Goal: Find specific page/section: Find specific page/section

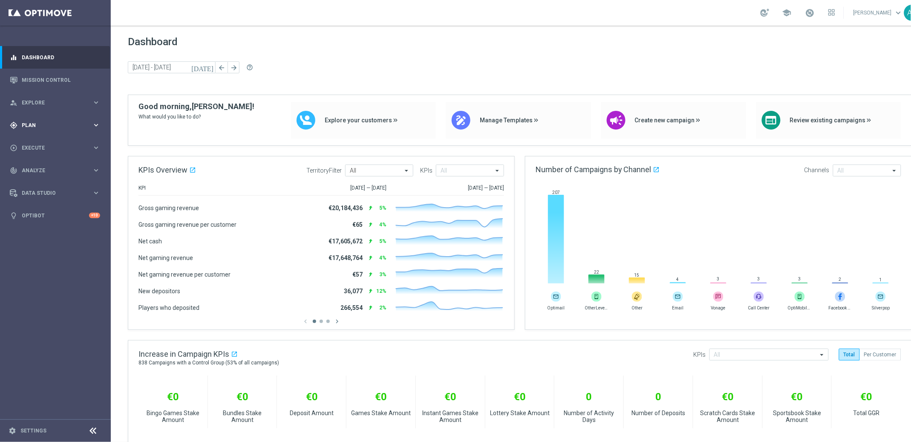
click at [43, 121] on div "gps_fixed Plan" at bounding box center [51, 125] width 82 height 8
click at [42, 169] on span "Templates" at bounding box center [53, 168] width 61 height 5
click at [56, 219] on link "Embedded Messaging" at bounding box center [57, 219] width 62 height 7
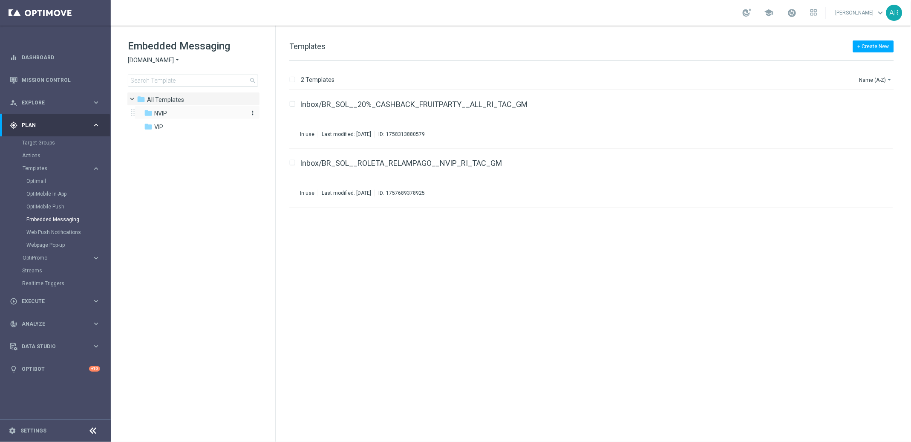
click at [168, 112] on div "folder NVIP" at bounding box center [193, 114] width 98 height 10
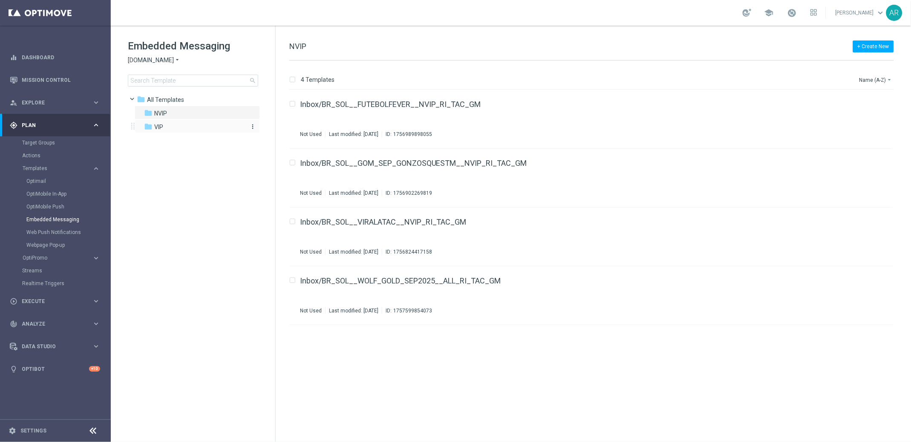
click at [162, 127] on span "VIP" at bounding box center [158, 127] width 9 height 8
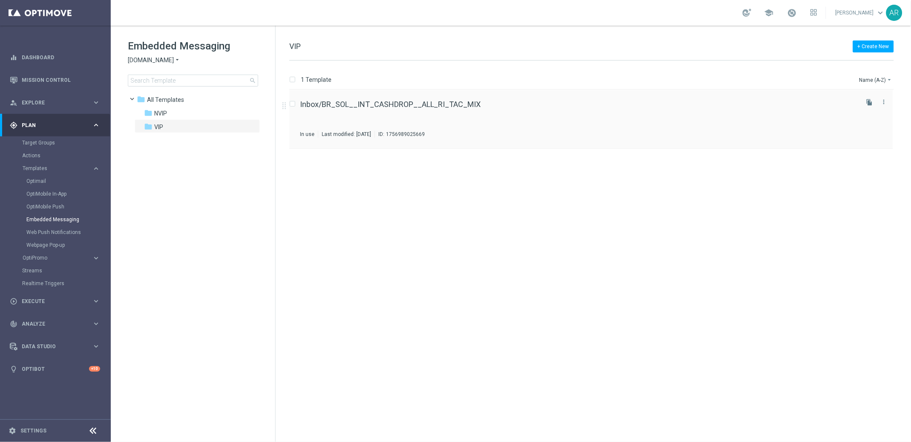
click at [415, 99] on div "Inbox/BR_SOL__INT_CASHDROP__ALL_RI_TAC_MIX In use Last modified: [DATE] ID: 175…" at bounding box center [591, 119] width 604 height 59
